Goal: Task Accomplishment & Management: Manage account settings

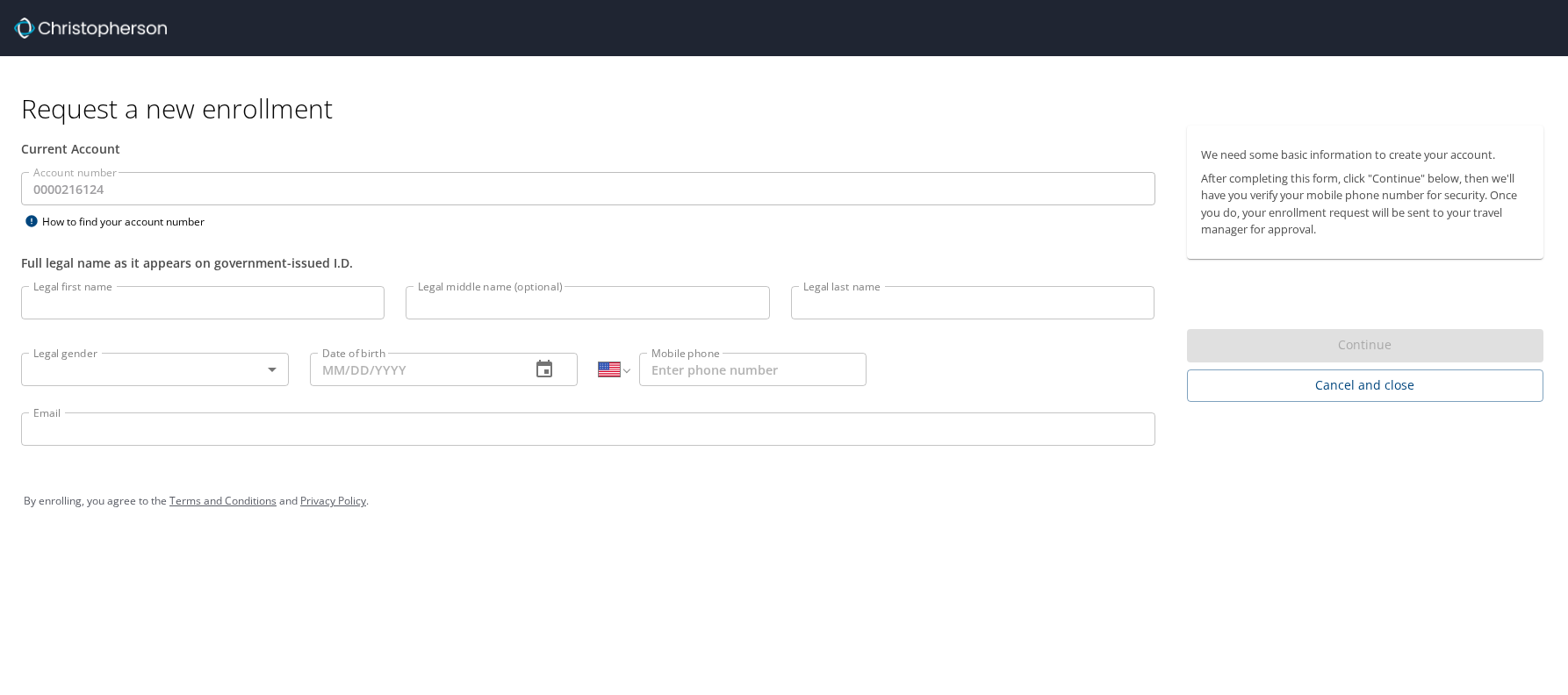
select select "US"
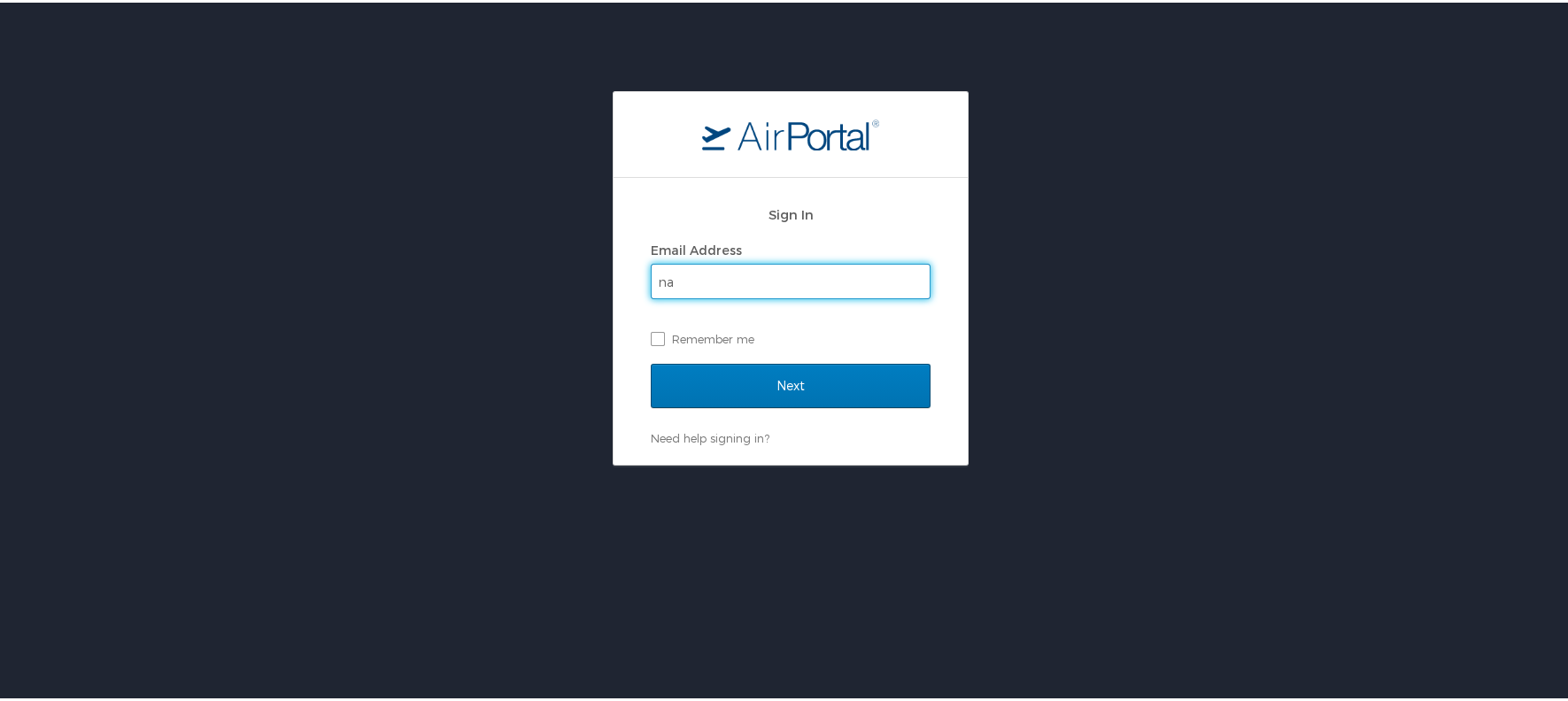
type input "[EMAIL_ADDRESS][US_STATE][DOMAIN_NAME]"
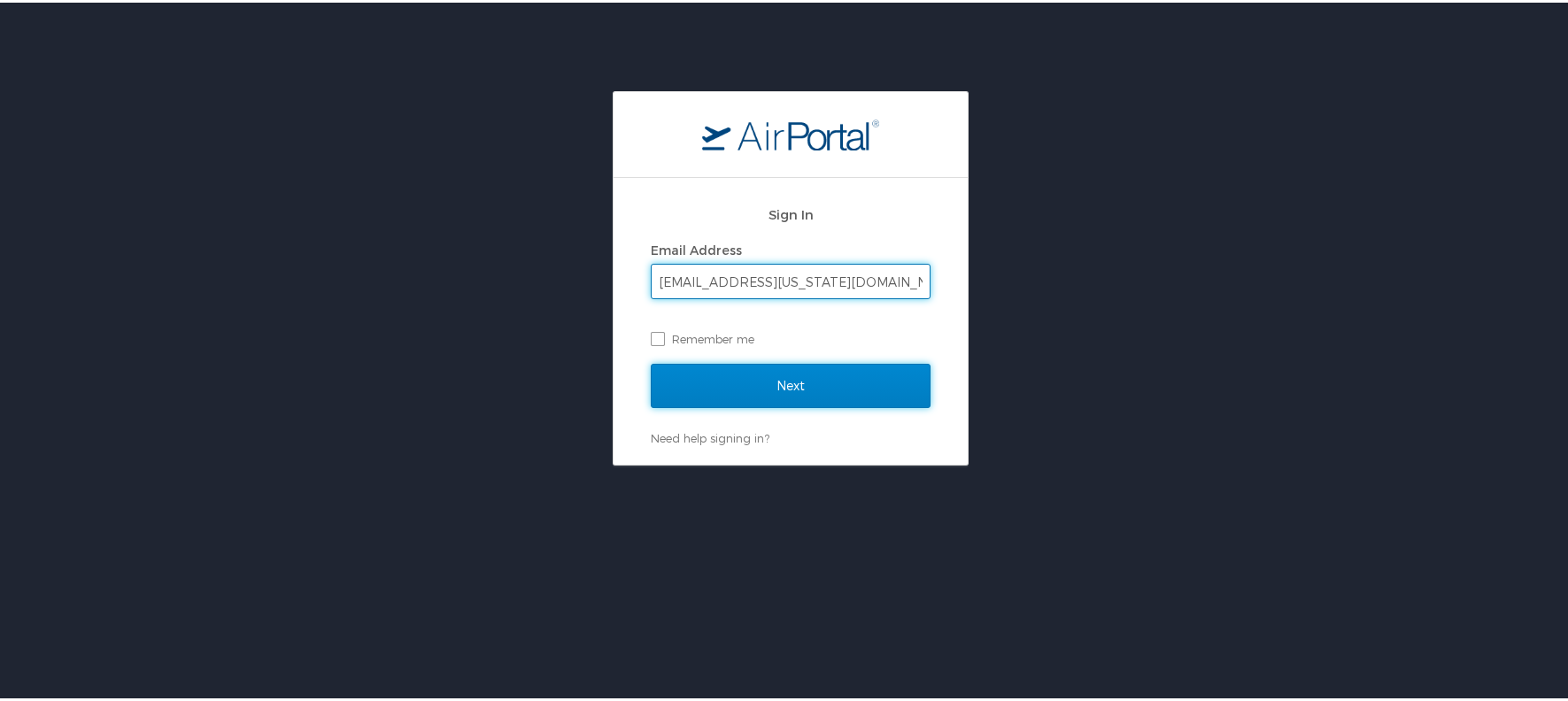
click at [783, 371] on input "Next" at bounding box center [791, 383] width 280 height 45
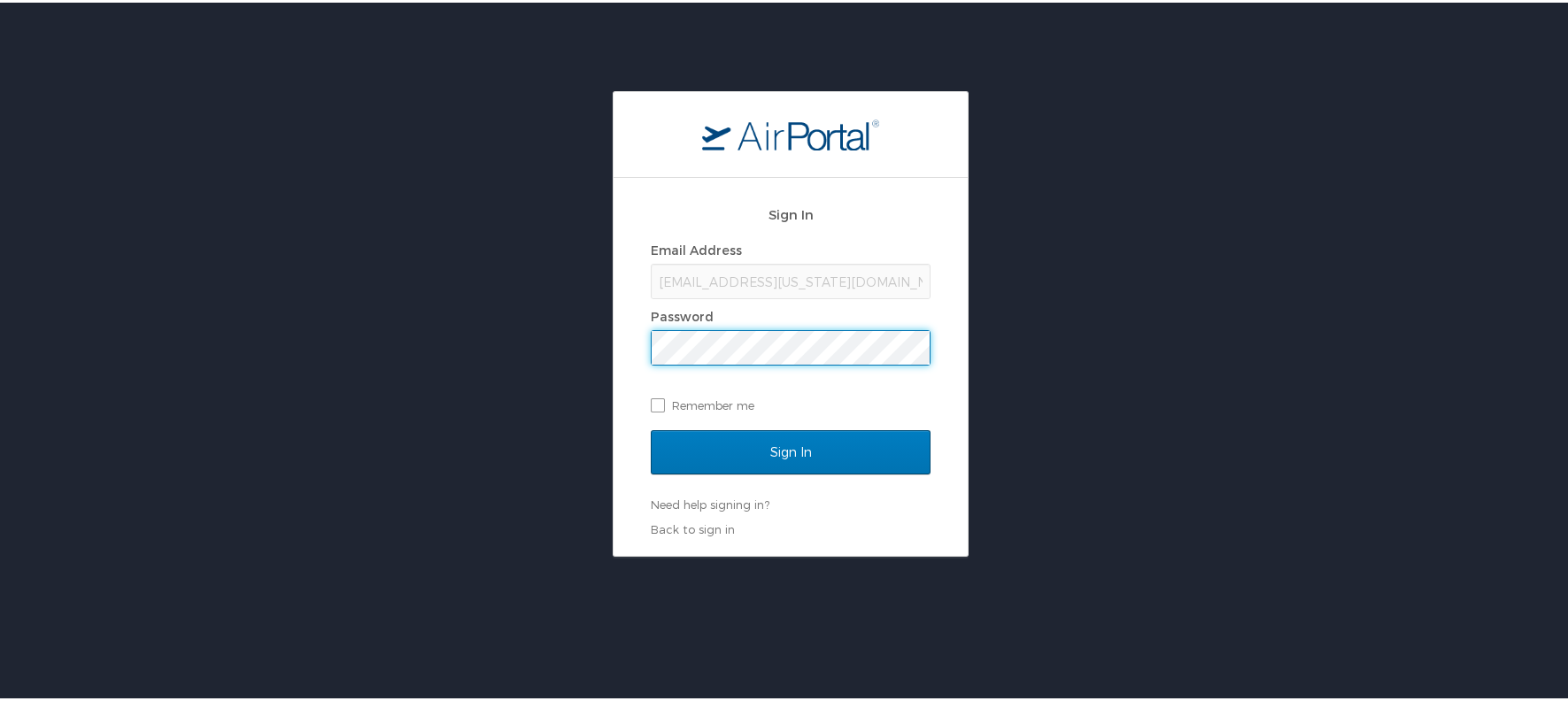
click at [651, 428] on input "Sign In" at bounding box center [791, 450] width 280 height 45
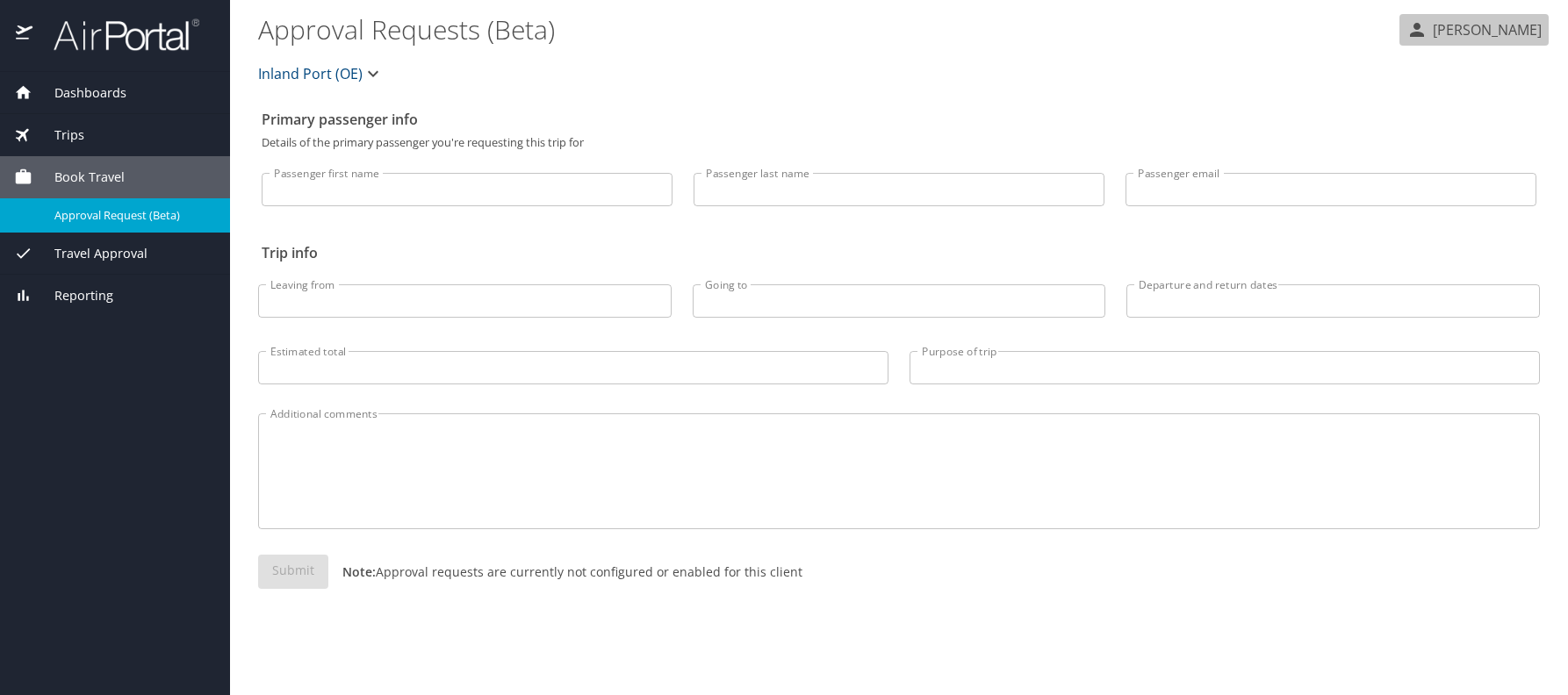
click at [1410, 32] on icon "button" at bounding box center [1417, 29] width 14 height 14
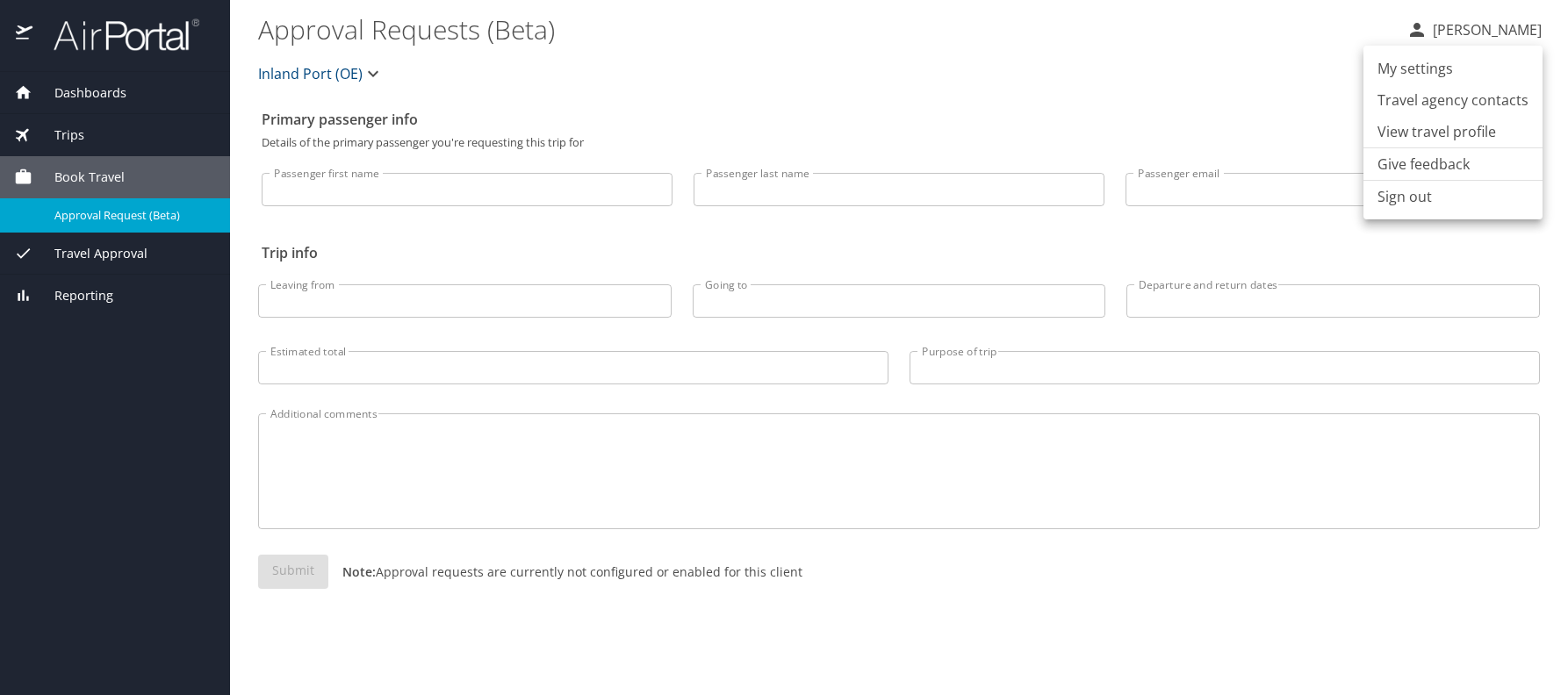
click at [1396, 206] on li "Sign out" at bounding box center [1453, 196] width 179 height 31
